Goal: Task Accomplishment & Management: Manage account settings

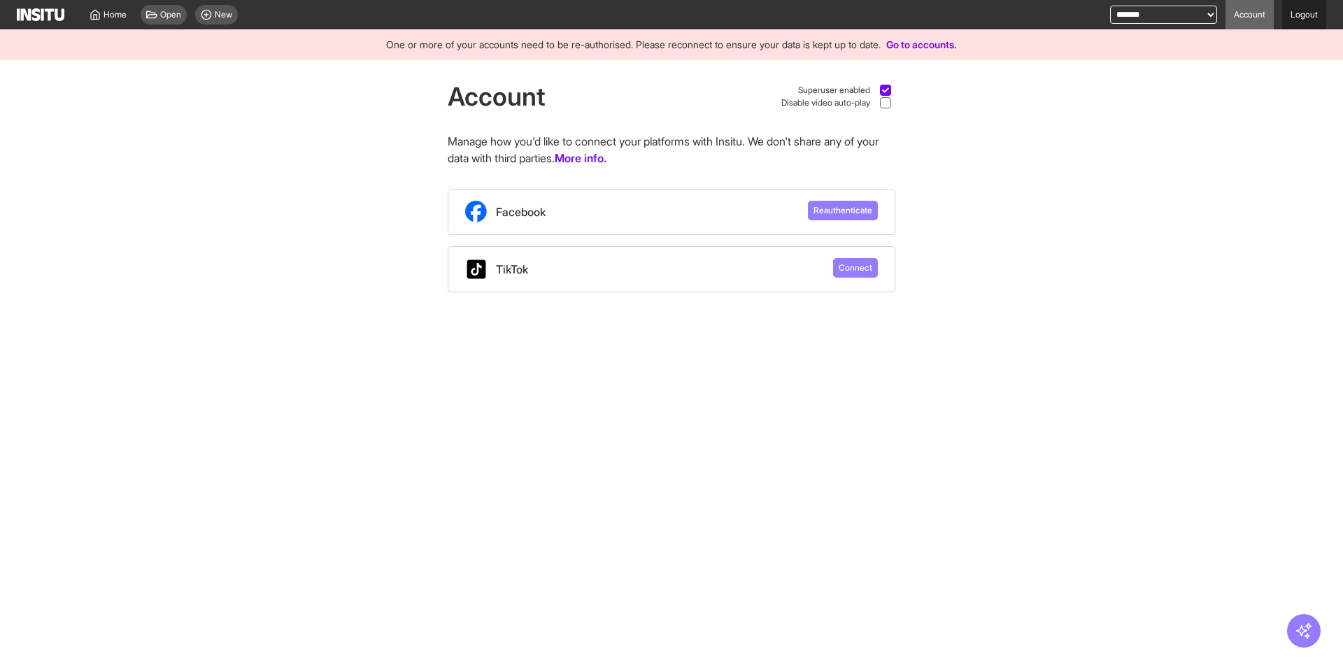
click at [1310, 20] on link "Logout" at bounding box center [1304, 14] width 44 height 29
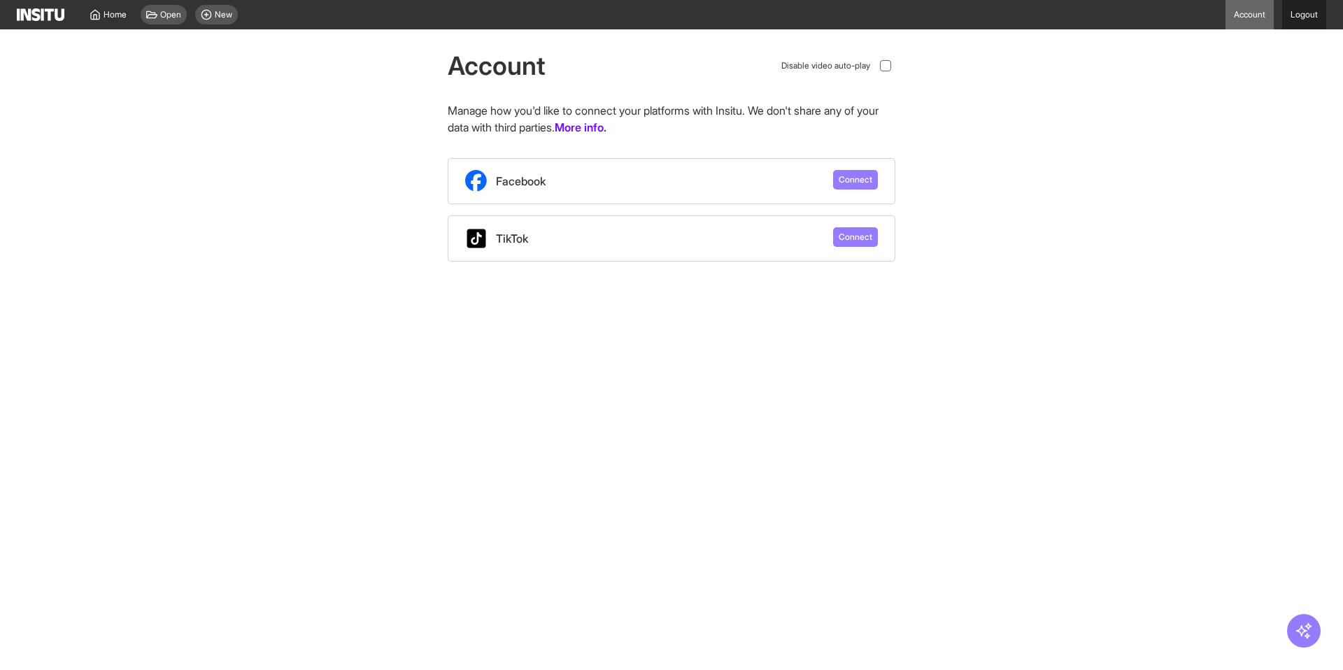
click at [1294, 15] on link "Logout" at bounding box center [1304, 14] width 44 height 29
